Goal: Task Accomplishment & Management: Manage account settings

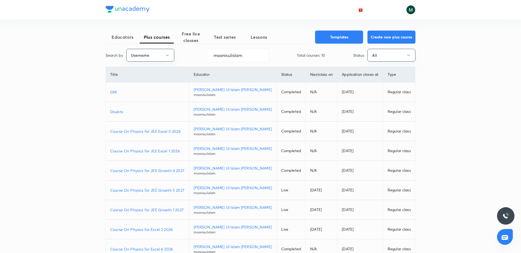
click at [155, 211] on p "Course On Physics for JEE Growth 1 2027" at bounding box center [147, 210] width 74 height 6
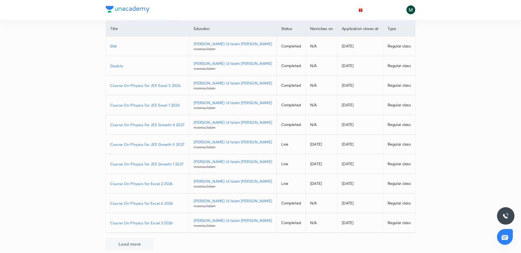
scroll to position [53, 0]
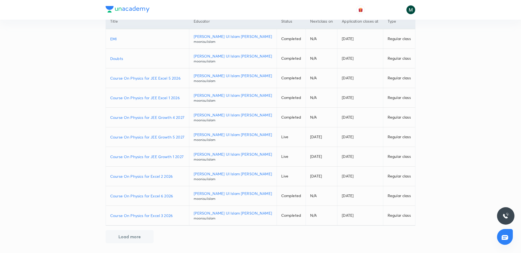
click at [145, 176] on p "Course On Physics for Excel 2 2026" at bounding box center [147, 176] width 74 height 6
click at [160, 138] on p "Course On Physics for JEE Growth 5 2027" at bounding box center [147, 137] width 74 height 6
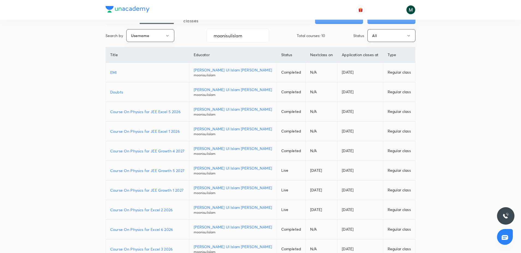
scroll to position [0, 0]
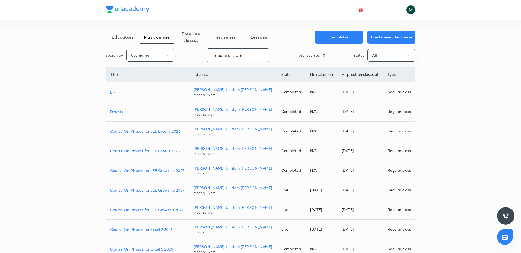
click at [226, 51] on input "moonisulislam" at bounding box center [238, 55] width 62 height 14
paste input "yadavvinu60-5296"
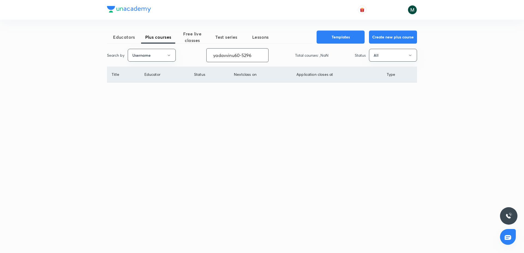
type input "yadavvinu60-5296"
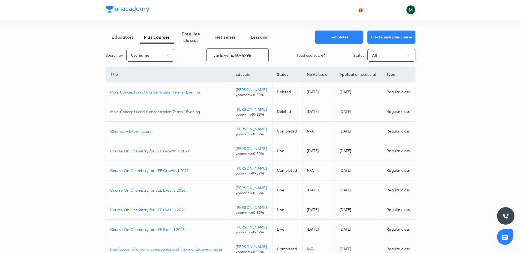
click at [152, 170] on p "Course On Chemistry for JEE Growth 1 2027" at bounding box center [168, 171] width 116 height 6
click at [157, 230] on p "Course On Chemistry for JEE Excel 1 2026" at bounding box center [168, 230] width 116 height 6
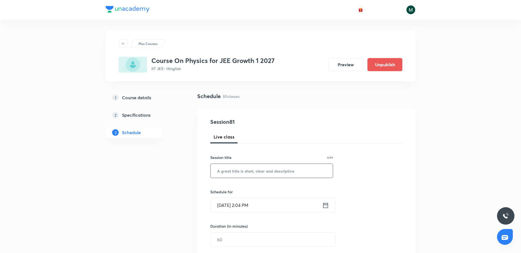
click at [235, 172] on input "text" at bounding box center [272, 171] width 122 height 14
paste input "WEP"
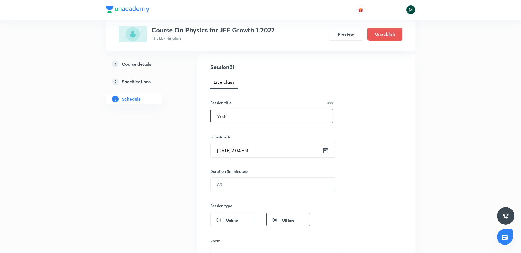
scroll to position [68, 0]
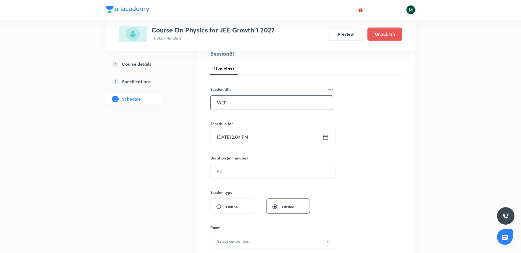
type input "WEP"
click at [226, 181] on div "Session 81 Live class Session title 3/99 WEP ​ Schedule for Sept 4, 2025, 2:04 …" at bounding box center [306, 178] width 192 height 256
click at [226, 174] on input "text" at bounding box center [273, 171] width 125 height 14
type input "90"
click at [260, 140] on input "Sept 4, 2025, 2:04 PM" at bounding box center [267, 137] width 112 height 14
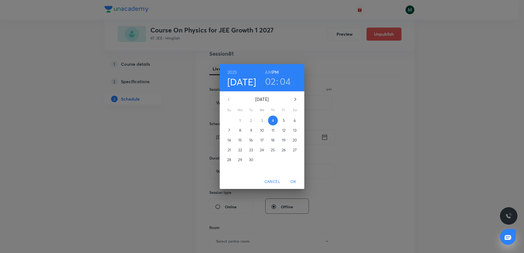
click at [282, 121] on span "5" at bounding box center [284, 120] width 10 height 5
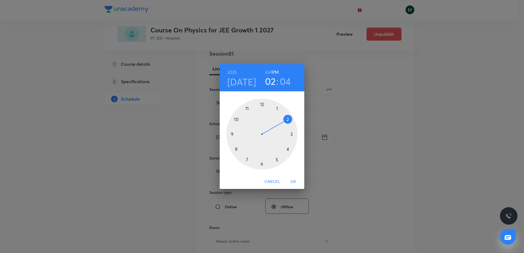
click at [247, 158] on div at bounding box center [261, 134] width 71 height 71
click at [268, 72] on h6 "AM" at bounding box center [268, 72] width 7 height 8
drag, startPoint x: 260, startPoint y: 143, endPoint x: 262, endPoint y: 159, distance: 15.7
click at [262, 159] on div at bounding box center [261, 134] width 71 height 71
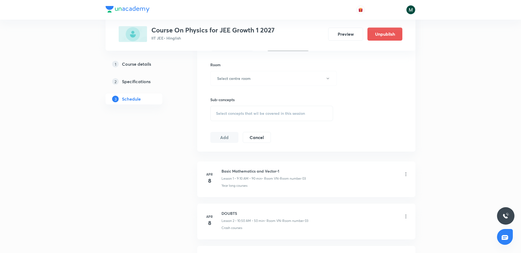
scroll to position [239, 0]
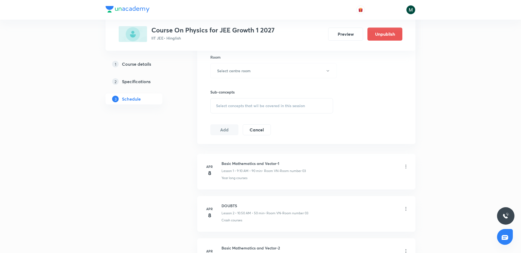
drag, startPoint x: 236, startPoint y: 108, endPoint x: 239, endPoint y: 107, distance: 2.8
click at [237, 108] on div "Select concepts that wil be covered in this session" at bounding box center [271, 105] width 123 height 15
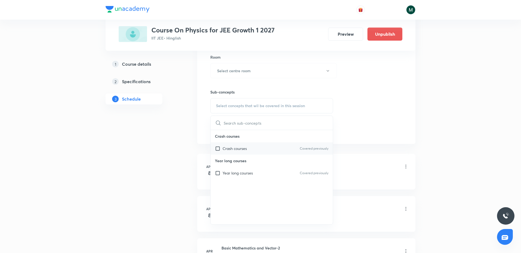
click at [234, 154] on div "Crash courses Covered previously" at bounding box center [272, 148] width 122 height 12
checkbox input "true"
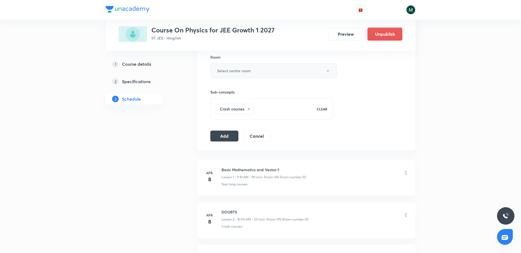
click at [250, 69] on h6 "Select centre room" at bounding box center [234, 71] width 34 height 6
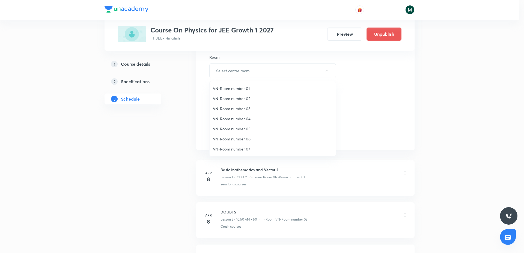
click at [246, 101] on span "VN-Room number 02" at bounding box center [272, 99] width 119 height 6
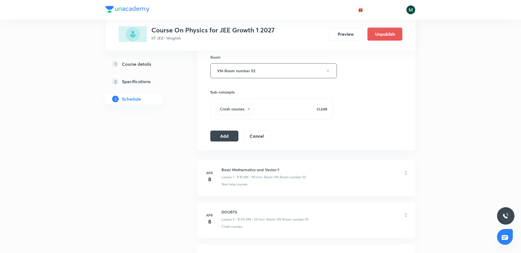
click at [243, 69] on button "VN-Room number 02" at bounding box center [273, 70] width 127 height 15
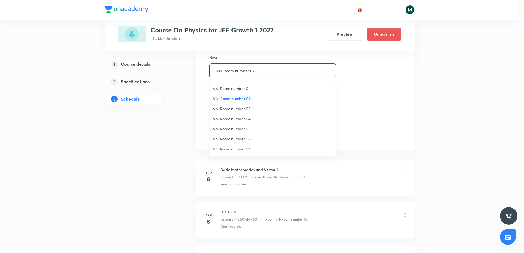
drag, startPoint x: 242, startPoint y: 109, endPoint x: 249, endPoint y: 104, distance: 8.4
click at [242, 108] on span "VN-Room number 03" at bounding box center [272, 109] width 119 height 6
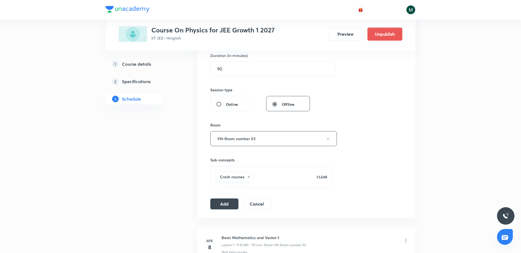
scroll to position [170, 0]
drag, startPoint x: 222, startPoint y: 203, endPoint x: 237, endPoint y: 189, distance: 20.7
click at [222, 202] on button "Add" at bounding box center [224, 204] width 28 height 11
click at [225, 204] on button "Add" at bounding box center [224, 203] width 28 height 11
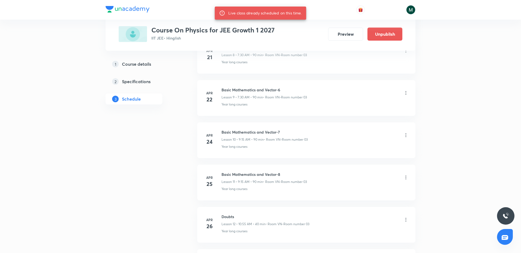
scroll to position [648, 0]
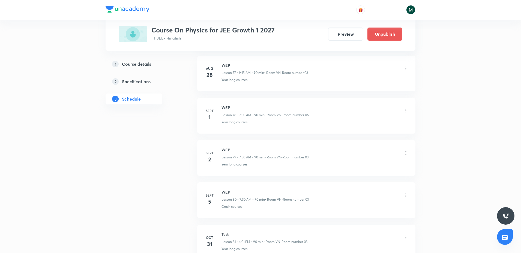
scroll to position [3609, 0]
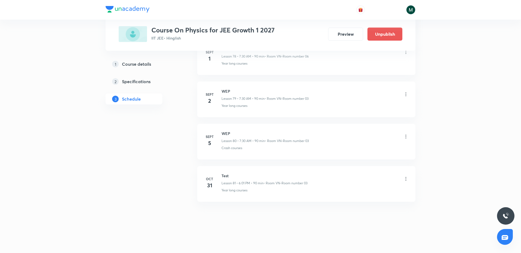
drag, startPoint x: 298, startPoint y: 169, endPoint x: 296, endPoint y: 206, distance: 37.2
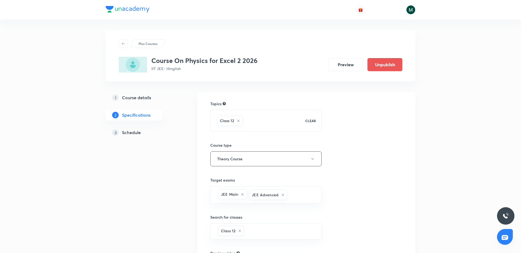
click at [130, 133] on h5 "Schedule" at bounding box center [131, 132] width 19 height 7
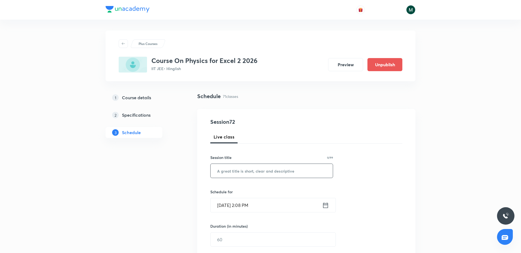
click at [235, 170] on input "text" at bounding box center [272, 171] width 122 height 14
paste input "Optics"
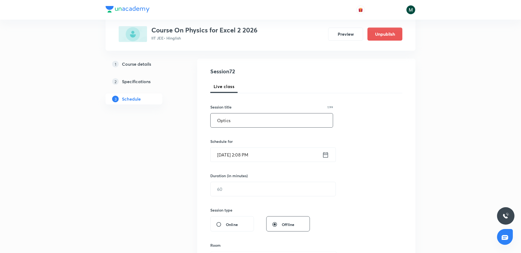
scroll to position [68, 0]
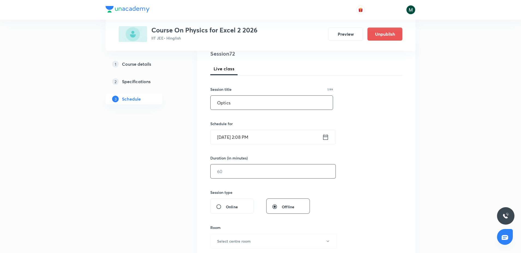
type input "Optics"
click at [227, 173] on input "text" at bounding box center [273, 171] width 125 height 14
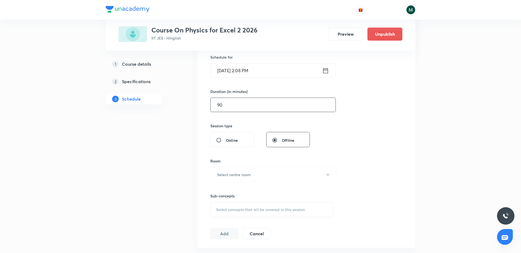
scroll to position [136, 0]
type input "90"
click at [239, 165] on div "Room Select centre room" at bounding box center [271, 169] width 123 height 24
click at [241, 170] on h6 "Select centre room" at bounding box center [234, 173] width 34 height 6
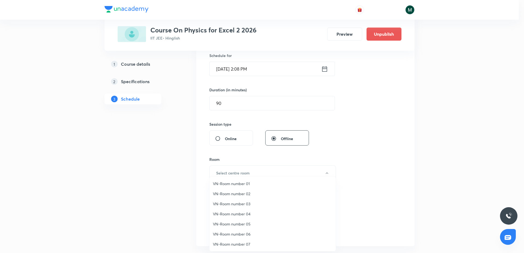
drag, startPoint x: 241, startPoint y: 215, endPoint x: 244, endPoint y: 213, distance: 3.5
click at [241, 215] on span "VN-Room number 04" at bounding box center [272, 214] width 119 height 6
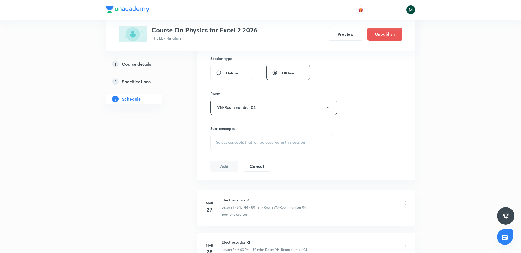
scroll to position [205, 0]
click at [266, 133] on div "Select concepts that wil be covered in this session" at bounding box center [271, 139] width 123 height 15
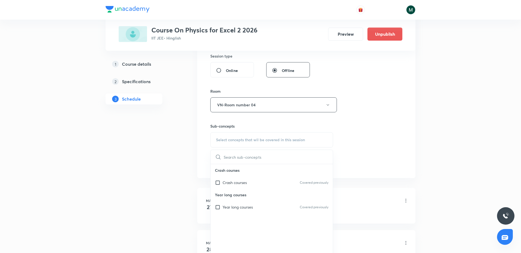
drag, startPoint x: 244, startPoint y: 182, endPoint x: 172, endPoint y: 172, distance: 73.6
click at [244, 182] on p "Crash courses" at bounding box center [235, 183] width 24 height 6
checkbox input "true"
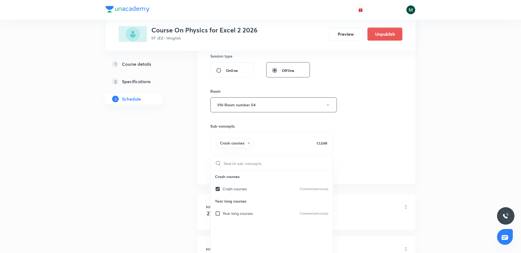
drag, startPoint x: 134, startPoint y: 166, endPoint x: 159, endPoint y: 154, distance: 28.1
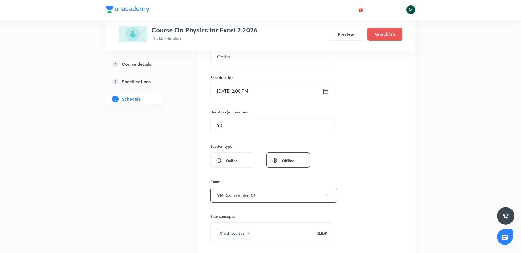
scroll to position [102, 0]
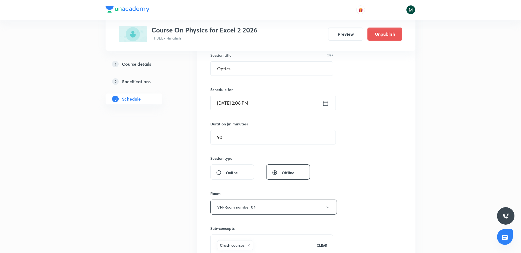
click at [265, 84] on div "Session 72 Live class Session title 7/99 Optics ​ Schedule for Sept 4, 2025, 2:…" at bounding box center [306, 147] width 192 height 262
click at [260, 102] on input "Sept 4, 2025, 2:08 PM" at bounding box center [267, 103] width 112 height 14
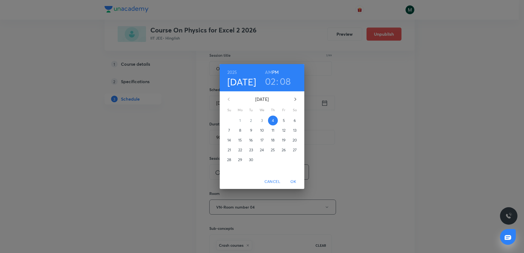
click at [283, 121] on p "5" at bounding box center [284, 120] width 2 height 5
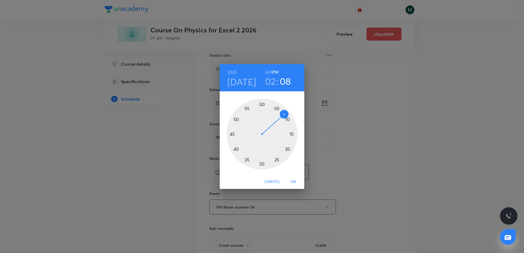
click at [272, 82] on h3 "02" at bounding box center [270, 81] width 11 height 11
drag, startPoint x: 276, startPoint y: 117, endPoint x: 271, endPoint y: 152, distance: 35.2
click at [265, 161] on div at bounding box center [261, 134] width 71 height 71
drag, startPoint x: 268, startPoint y: 115, endPoint x: 261, endPoint y: 114, distance: 7.2
click at [261, 114] on div at bounding box center [261, 134] width 71 height 71
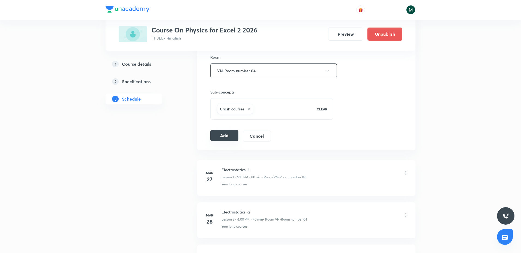
drag, startPoint x: 228, startPoint y: 136, endPoint x: 235, endPoint y: 136, distance: 7.1
click at [228, 136] on button "Add" at bounding box center [224, 135] width 28 height 11
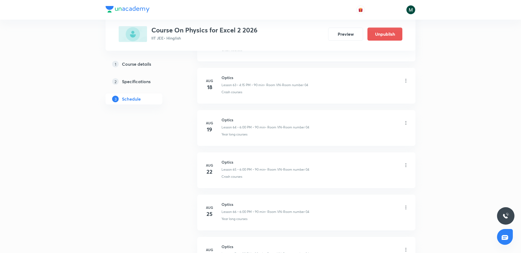
scroll to position [2935, 0]
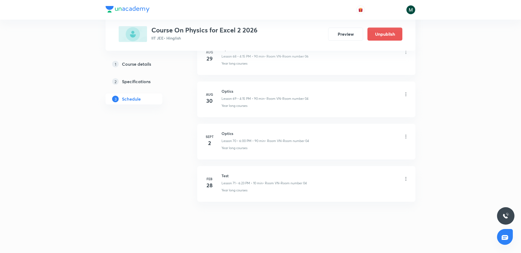
drag, startPoint x: 244, startPoint y: 73, endPoint x: 241, endPoint y: 166, distance: 93.1
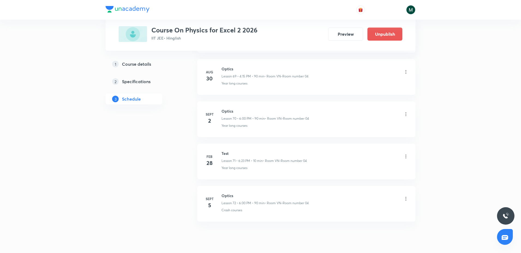
scroll to position [2977, 0]
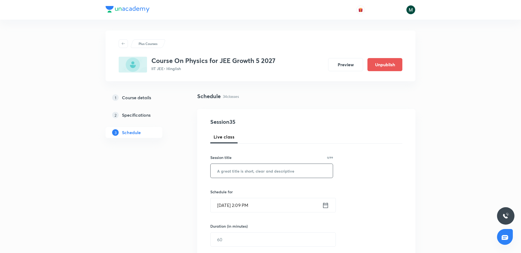
drag, startPoint x: 229, startPoint y: 181, endPoint x: 233, endPoint y: 173, distance: 9.0
click at [230, 180] on div "Session 35 Live class Session title 0/99 ​ Schedule for [DATE] 2:09 PM ​ Durati…" at bounding box center [306, 246] width 192 height 256
click at [233, 172] on input "text" at bounding box center [272, 171] width 122 height 14
paste input "Relative Motion"
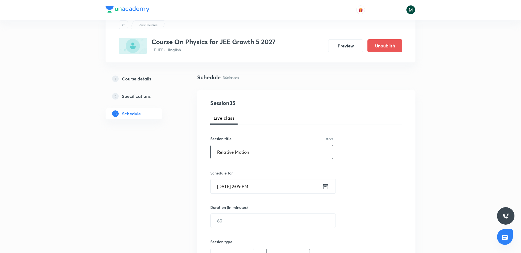
scroll to position [68, 0]
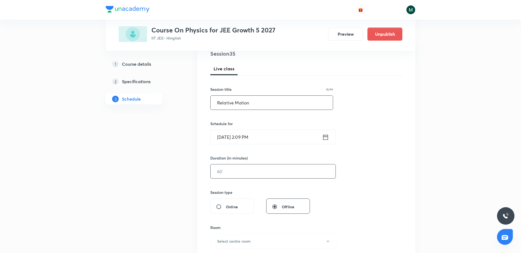
type input "Relative Motion"
click at [227, 169] on input "text" at bounding box center [273, 171] width 125 height 14
type input "90"
click at [265, 137] on input "Sept 4, 2025, 2:09 PM" at bounding box center [267, 137] width 112 height 14
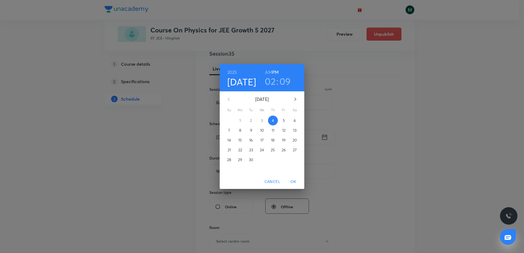
click at [286, 120] on span "5" at bounding box center [284, 120] width 10 height 5
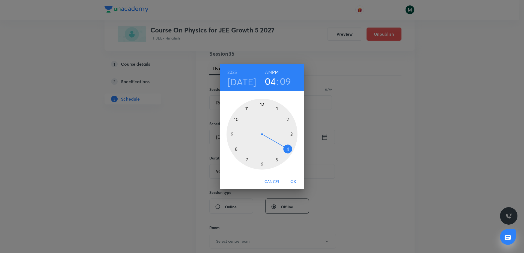
drag, startPoint x: 277, startPoint y: 151, endPoint x: 281, endPoint y: 150, distance: 4.5
click at [281, 150] on div at bounding box center [261, 134] width 71 height 71
drag, startPoint x: 276, startPoint y: 136, endPoint x: 283, endPoint y: 134, distance: 6.5
click at [283, 134] on div at bounding box center [261, 134] width 71 height 71
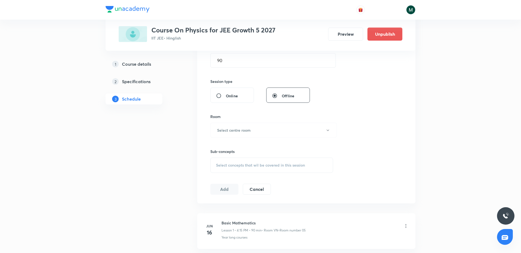
scroll to position [205, 0]
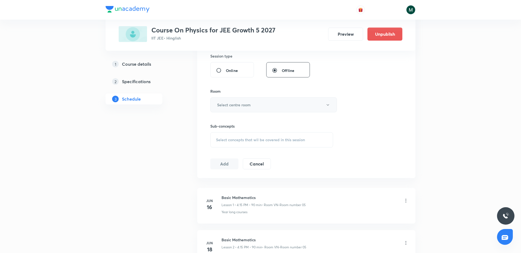
click at [244, 107] on h6 "Select centre room" at bounding box center [234, 105] width 34 height 6
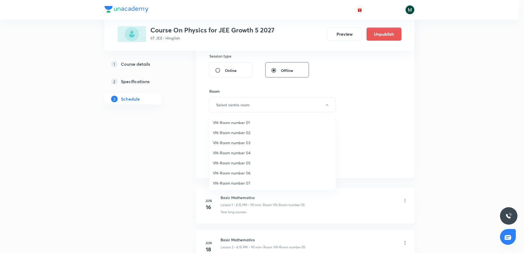
click at [247, 171] on span "VN-Room number 06" at bounding box center [272, 173] width 119 height 6
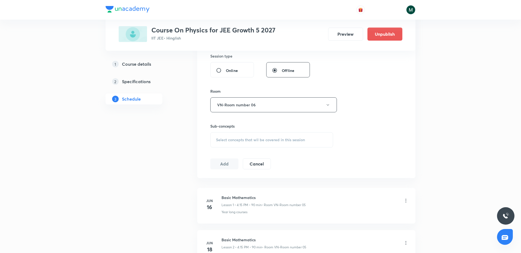
click at [252, 142] on div "Select concepts that wil be covered in this session" at bounding box center [271, 139] width 123 height 15
click at [241, 181] on p "Crash courses" at bounding box center [235, 183] width 24 height 6
checkbox input "true"
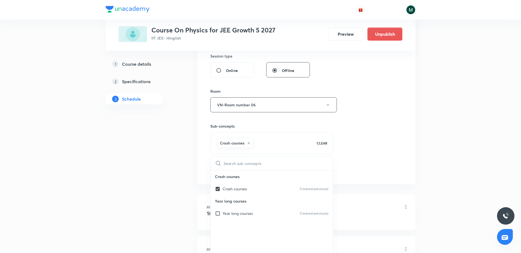
click at [366, 108] on div "Session 35 Live class Session title 15/99 Relative Motion ​ Schedule for Sept 5…" at bounding box center [306, 44] width 192 height 262
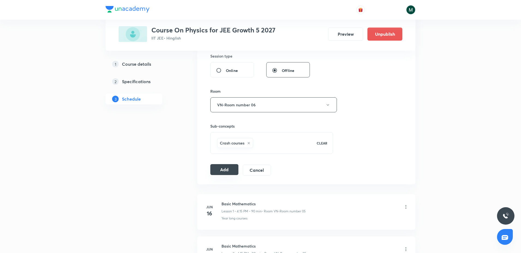
click at [234, 169] on button "Add" at bounding box center [224, 169] width 28 height 11
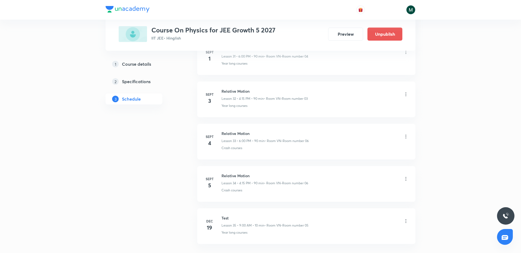
drag, startPoint x: 286, startPoint y: 86, endPoint x: 275, endPoint y: 170, distance: 85.1
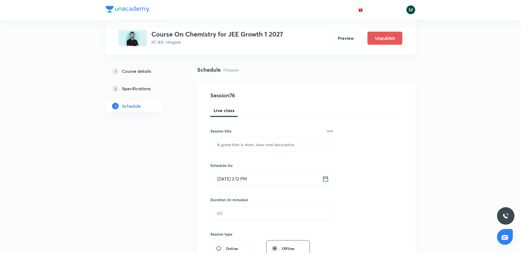
scroll to position [34, 0]
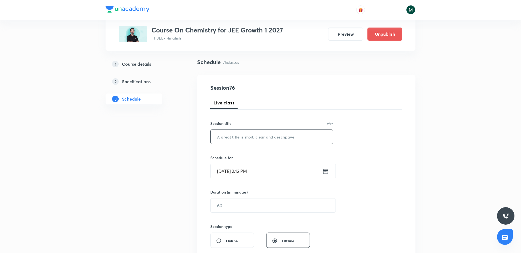
click at [244, 130] on input "text" at bounding box center [272, 137] width 122 height 14
paste input "thermodynamics"
type input "thermodynamics"
click at [245, 168] on input "[DATE] 2:12 PM" at bounding box center [267, 171] width 112 height 14
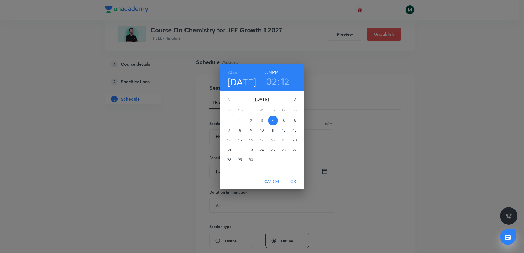
click at [279, 120] on span "5" at bounding box center [284, 120] width 10 height 5
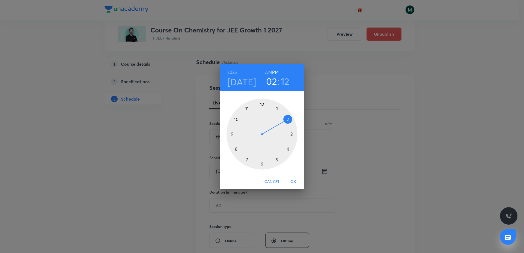
click at [233, 136] on div at bounding box center [261, 134] width 71 height 71
drag, startPoint x: 272, startPoint y: 134, endPoint x: 281, endPoint y: 133, distance: 9.0
click at [281, 133] on div at bounding box center [261, 134] width 71 height 71
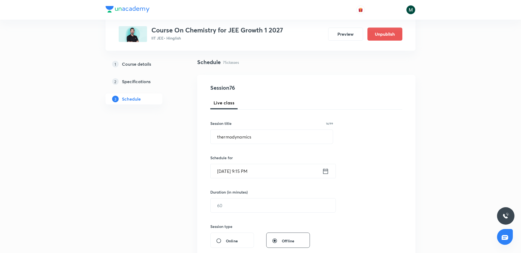
click at [251, 167] on input "Sept 5, 2025, 9:15 PM" at bounding box center [267, 171] width 112 height 14
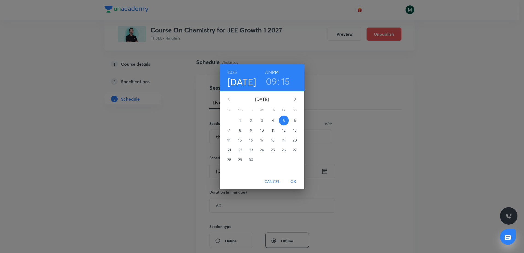
click at [270, 74] on h6 "AM" at bounding box center [268, 72] width 7 height 8
click at [294, 182] on span "OK" at bounding box center [293, 181] width 13 height 7
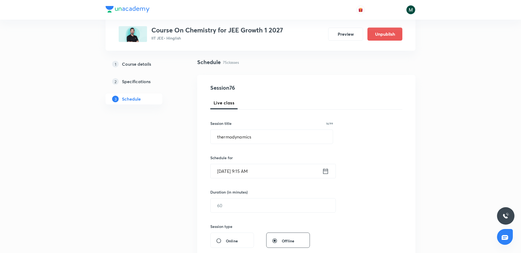
drag, startPoint x: 230, startPoint y: 209, endPoint x: 224, endPoint y: 215, distance: 8.3
click at [228, 210] on input "text" at bounding box center [273, 206] width 125 height 14
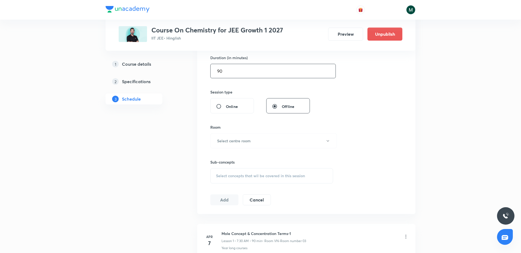
scroll to position [170, 0]
type input "90"
click at [233, 146] on button "Select centre room" at bounding box center [273, 138] width 127 height 15
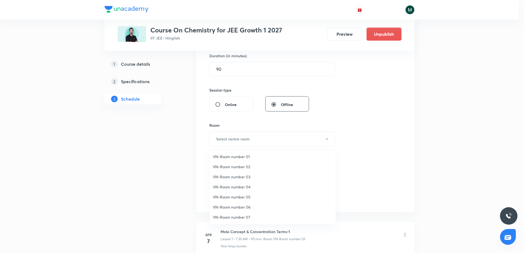
click at [247, 179] on span "VN-Room number 03" at bounding box center [272, 177] width 119 height 6
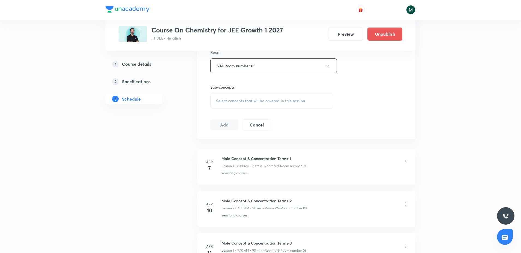
click at [236, 103] on div "Select concepts that wil be covered in this session" at bounding box center [271, 100] width 123 height 15
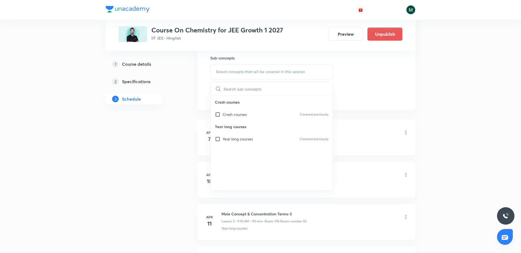
drag, startPoint x: 238, startPoint y: 113, endPoint x: 147, endPoint y: 128, distance: 92.1
click at [234, 113] on p "Crash courses" at bounding box center [235, 115] width 24 height 6
checkbox input "true"
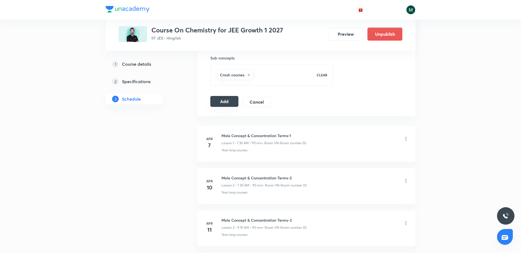
click at [227, 104] on button "Add" at bounding box center [224, 101] width 28 height 11
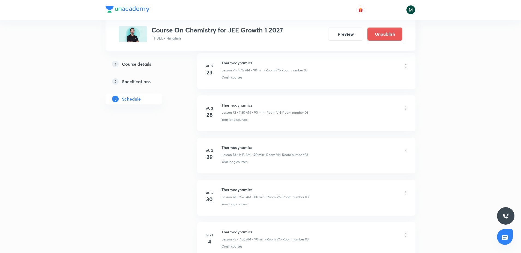
scroll to position [3104, 0]
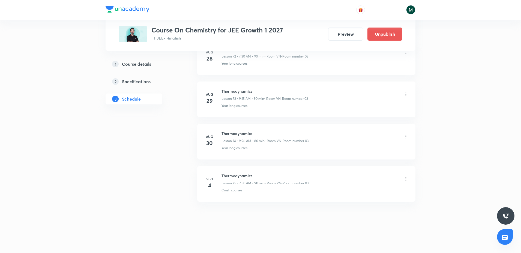
drag, startPoint x: 262, startPoint y: 101, endPoint x: 247, endPoint y: 174, distance: 74.8
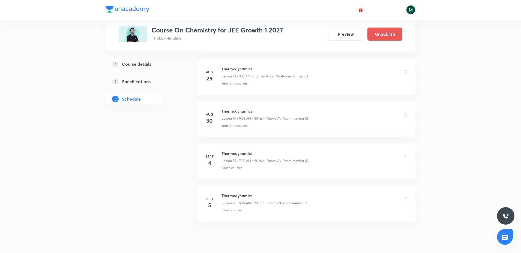
scroll to position [3147, 0]
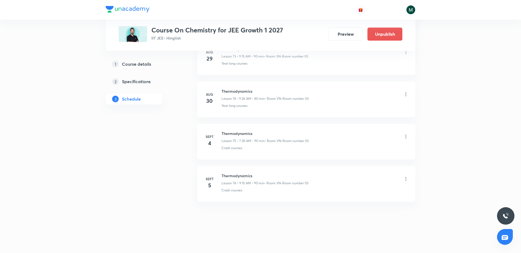
click at [211, 138] on h6 "Sept" at bounding box center [209, 136] width 11 height 5
click at [209, 140] on h4 "4" at bounding box center [209, 143] width 11 height 8
drag, startPoint x: 210, startPoint y: 178, endPoint x: 197, endPoint y: 180, distance: 13.0
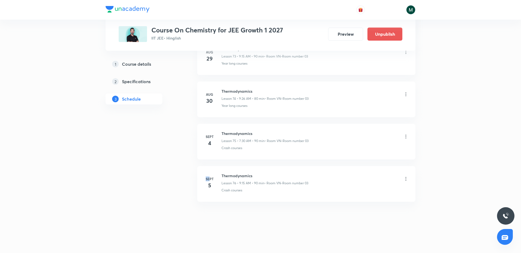
click at [198, 181] on li "Sept 5 Thermodynamics Lesson 76 • 9:15 AM • 90 min • Room VN-Room number 03 Cra…" at bounding box center [306, 184] width 218 height 36
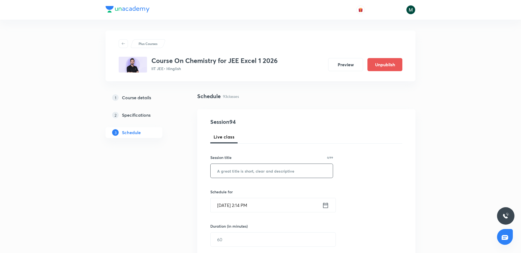
click at [229, 170] on input "text" at bounding box center [272, 171] width 122 height 14
paste input "alcohols phenols and ethers"
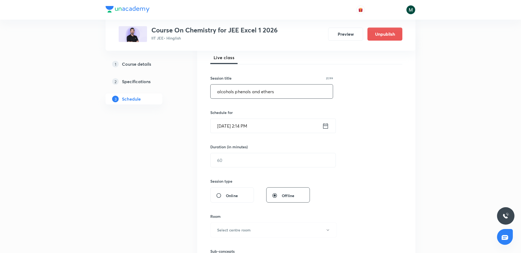
scroll to position [102, 0]
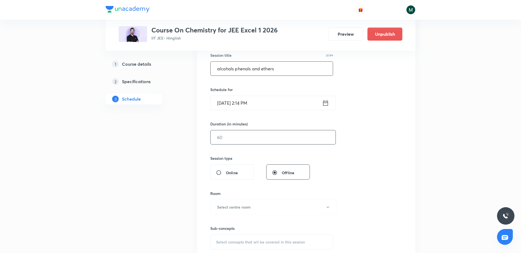
type input "alcohols phenols and ethers"
click at [229, 136] on input "text" at bounding box center [273, 137] width 125 height 14
type input "90"
click at [255, 101] on input "[DATE] 2:14 PM" at bounding box center [267, 103] width 112 height 14
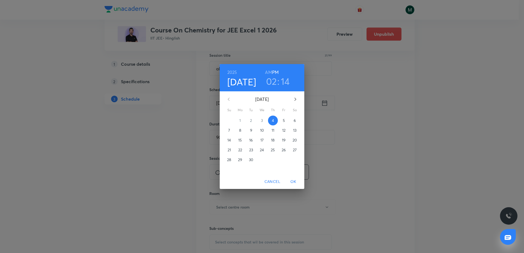
click at [283, 125] on button "12" at bounding box center [284, 130] width 10 height 10
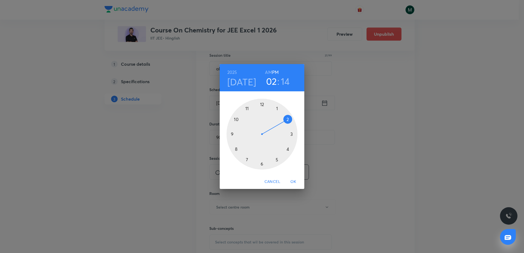
click at [250, 84] on h4 "[DATE]" at bounding box center [241, 81] width 29 height 11
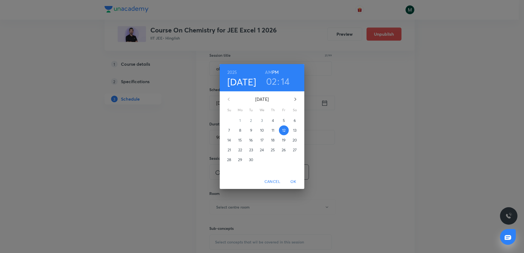
click at [283, 120] on p "5" at bounding box center [284, 120] width 2 height 5
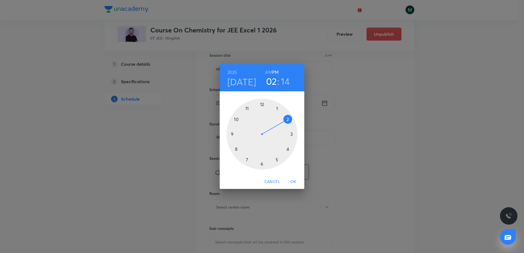
click at [270, 85] on h3 "02" at bounding box center [271, 81] width 11 height 11
click at [247, 158] on div at bounding box center [261, 134] width 71 height 71
click at [266, 67] on div "[DATE] 07 : 14 AM PM" at bounding box center [262, 77] width 85 height 27
click at [266, 69] on h6 "AM" at bounding box center [268, 72] width 7 height 8
drag, startPoint x: 265, startPoint y: 142, endPoint x: 261, endPoint y: 155, distance: 13.6
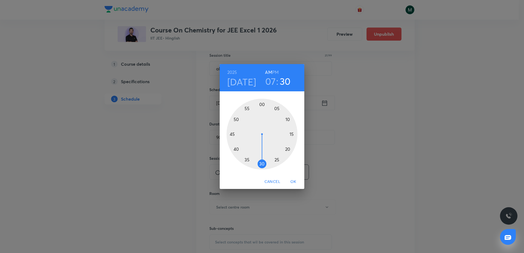
click at [261, 155] on div at bounding box center [261, 134] width 71 height 71
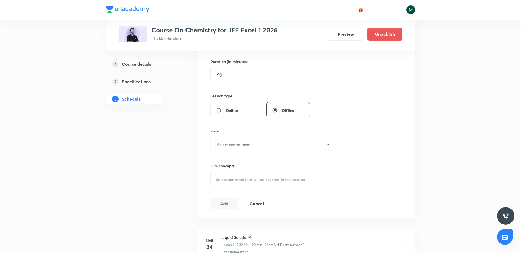
scroll to position [205, 0]
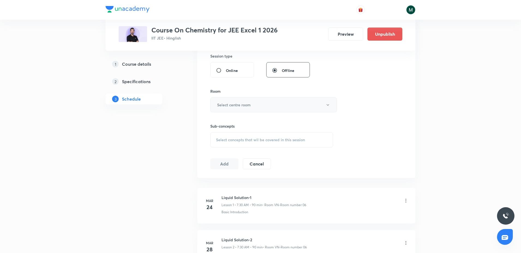
click at [242, 99] on button "Select centre room" at bounding box center [273, 104] width 127 height 15
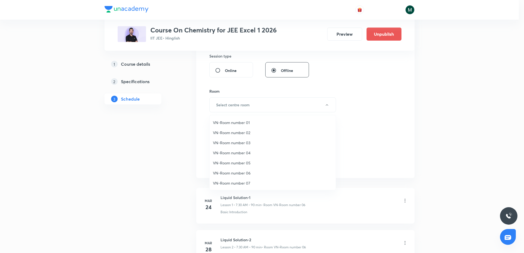
click at [240, 173] on span "VN-Room number 06" at bounding box center [272, 173] width 119 height 6
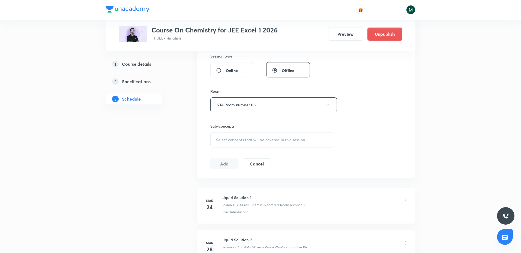
click at [247, 145] on div "Select concepts that wil be covered in this session" at bounding box center [271, 139] width 123 height 15
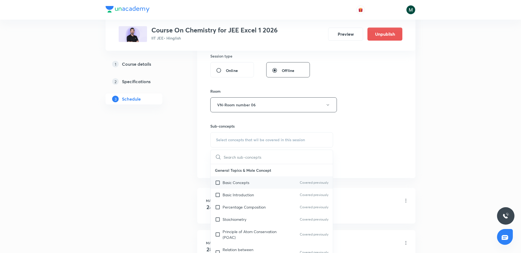
click at [237, 186] on div "Basic Concepts Covered previously" at bounding box center [272, 182] width 122 height 12
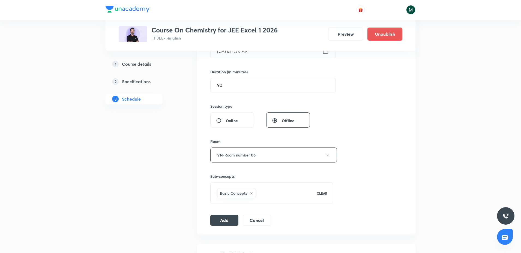
scroll to position [170, 0]
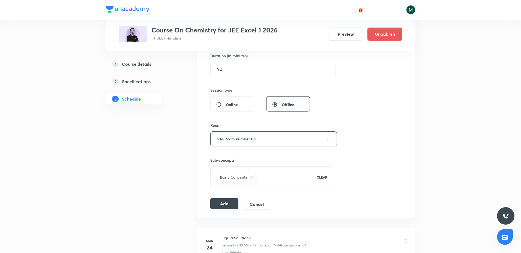
click at [227, 203] on button "Add" at bounding box center [224, 203] width 28 height 11
